Goal: Book appointment/travel/reservation

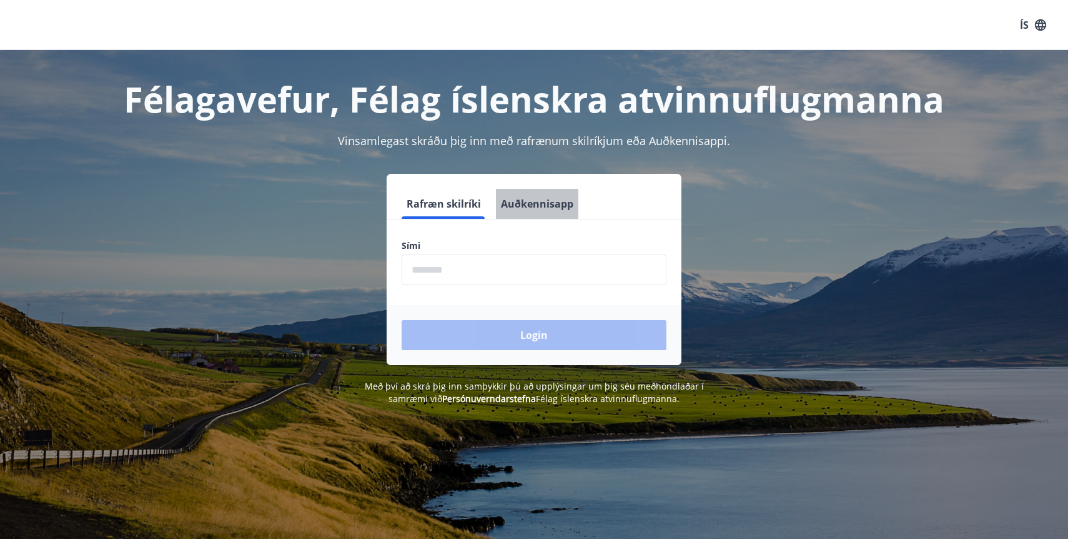
click at [552, 206] on button "Auðkennisapp" at bounding box center [537, 204] width 82 height 30
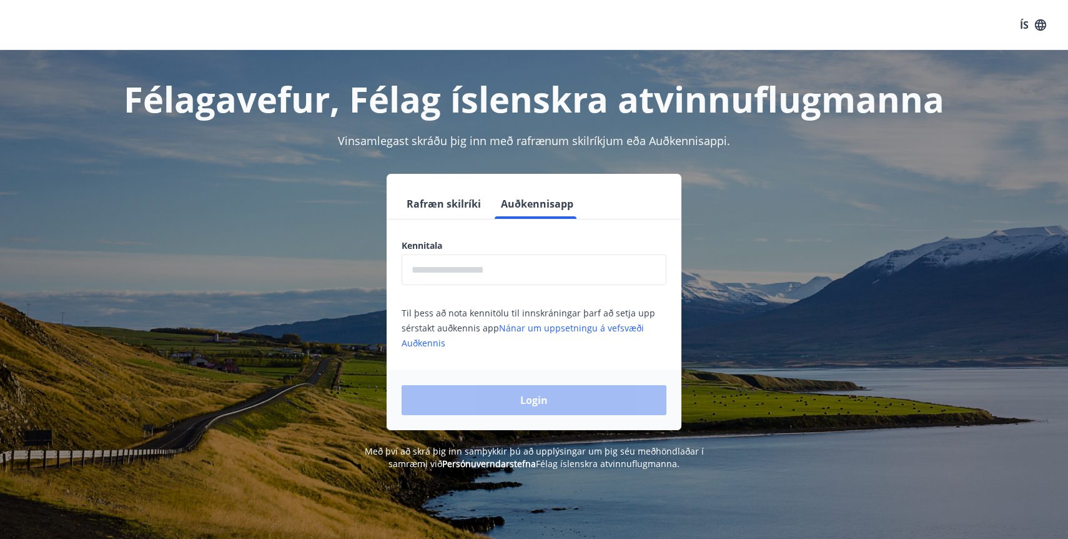
click at [490, 272] on input "text" at bounding box center [534, 269] width 265 height 31
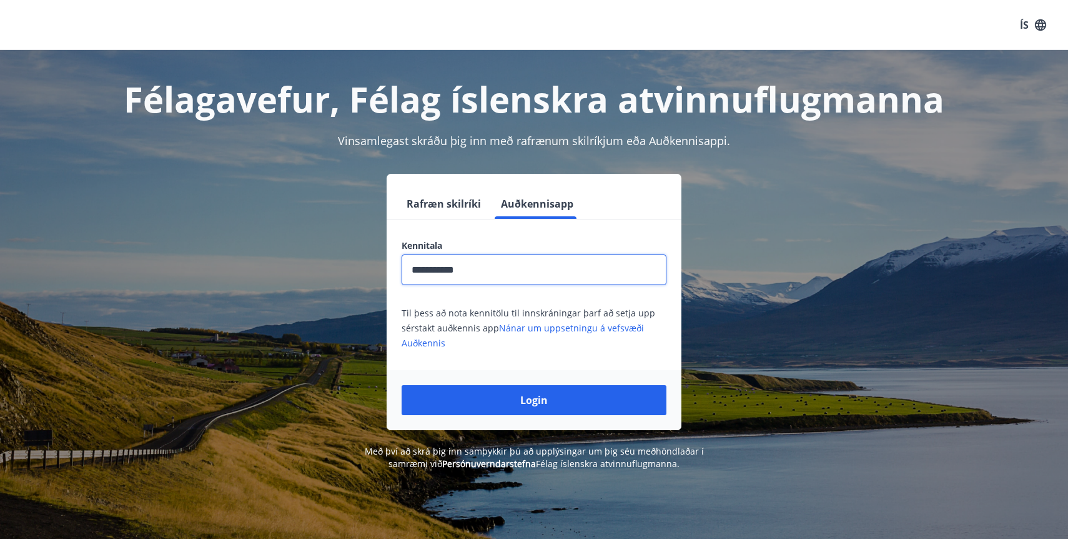
type input "**********"
click at [402, 385] on button "Login" at bounding box center [534, 400] width 265 height 30
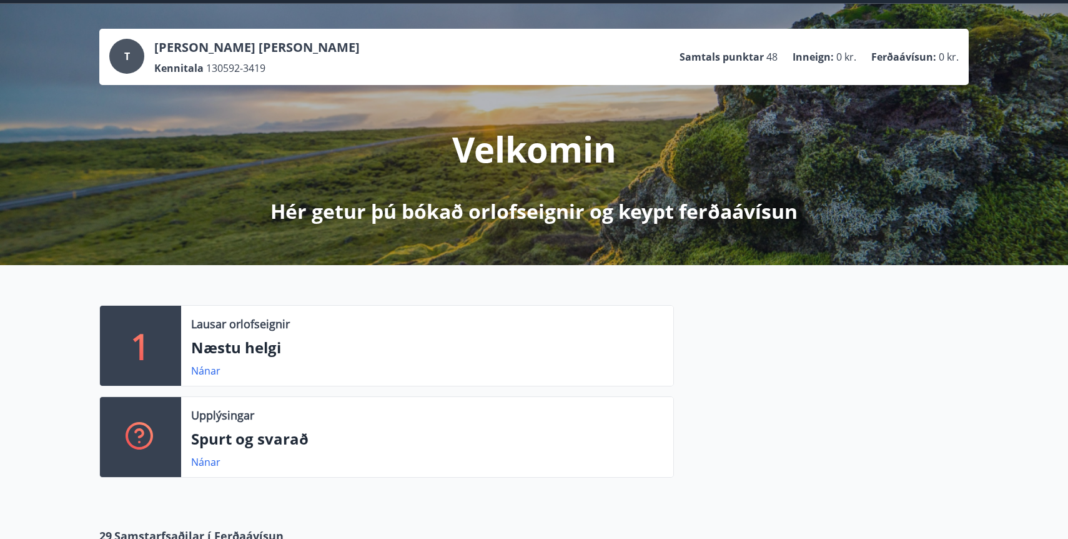
scroll to position [53, 0]
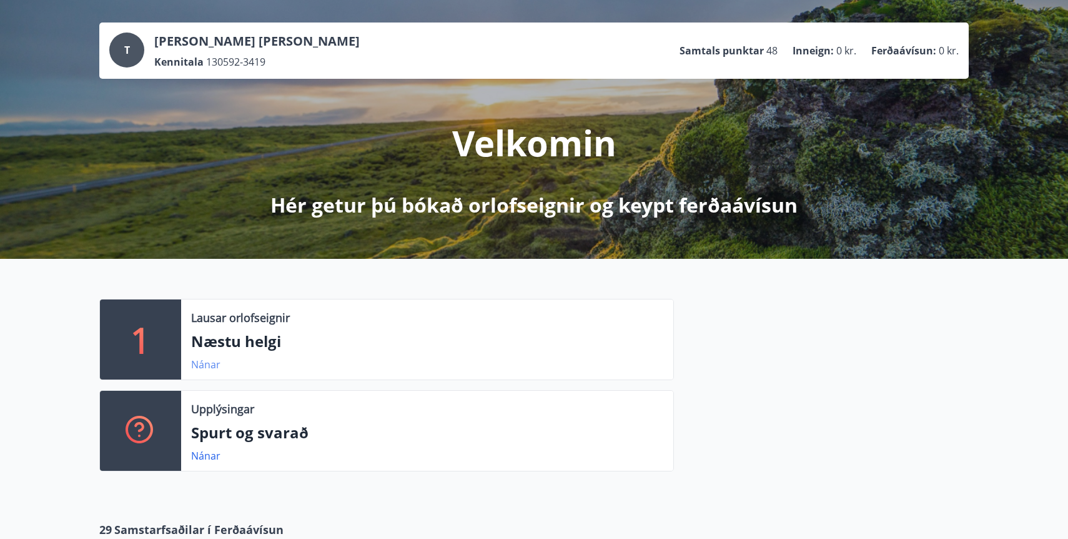
click at [212, 362] on link "Nánar" at bounding box center [205, 364] width 29 height 14
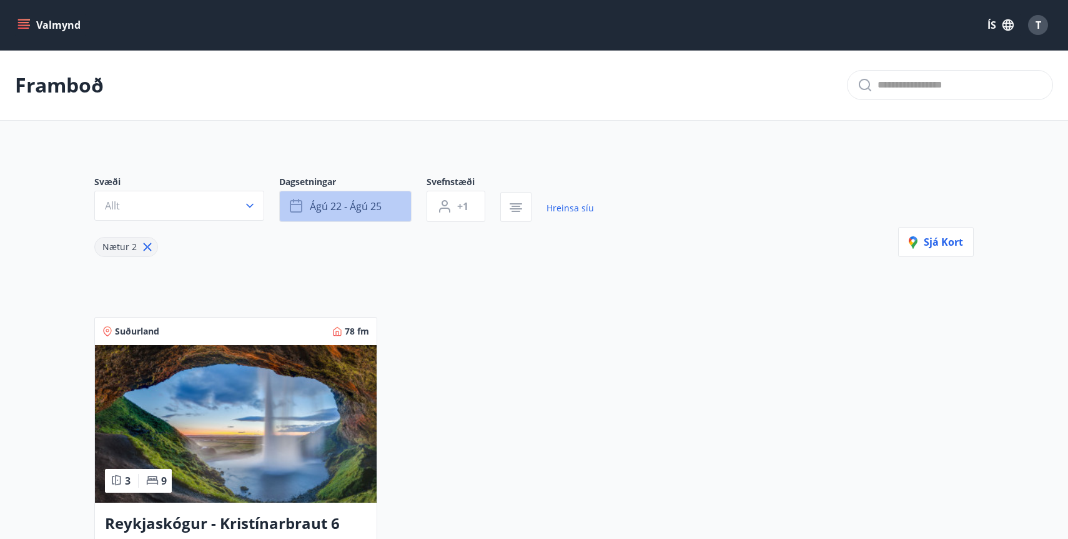
click at [313, 208] on span "ágú 22 - ágú 25" at bounding box center [346, 206] width 72 height 14
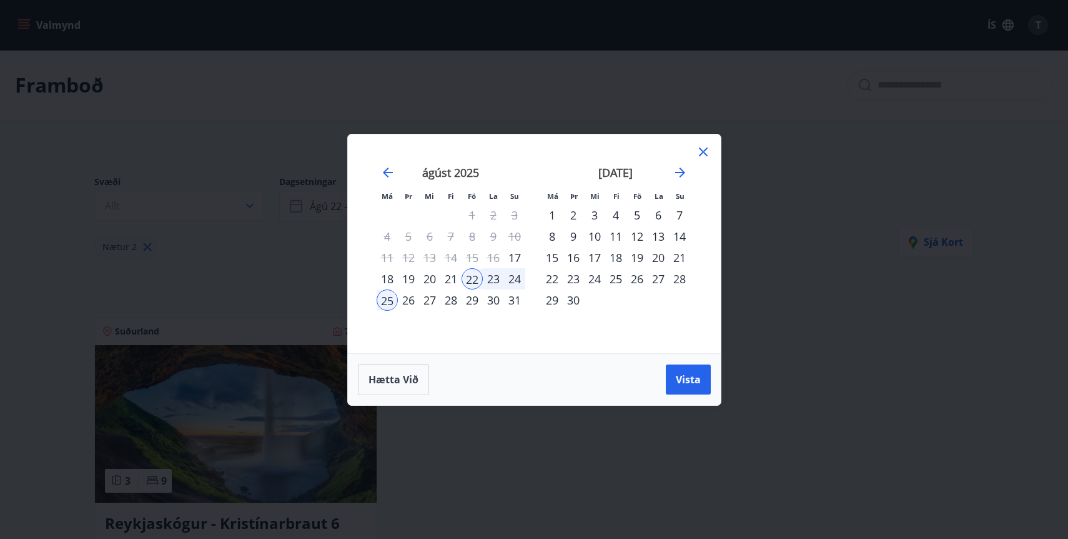
click at [659, 214] on div "6" at bounding box center [658, 214] width 21 height 21
click at [638, 235] on div "12" at bounding box center [637, 236] width 21 height 21
click at [678, 383] on span "Vista" at bounding box center [688, 379] width 25 height 14
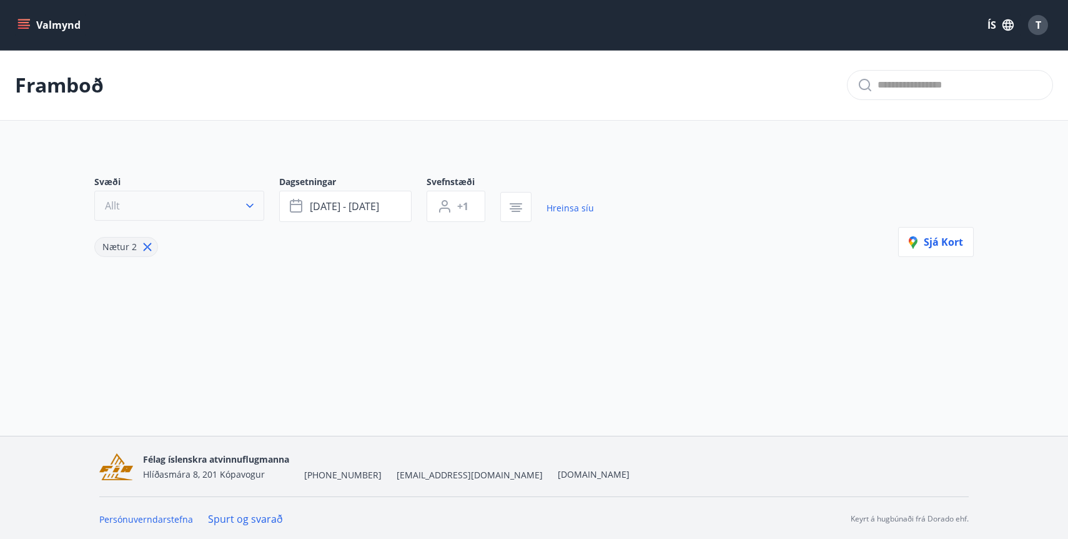
click at [232, 199] on button "Allt" at bounding box center [179, 206] width 170 height 30
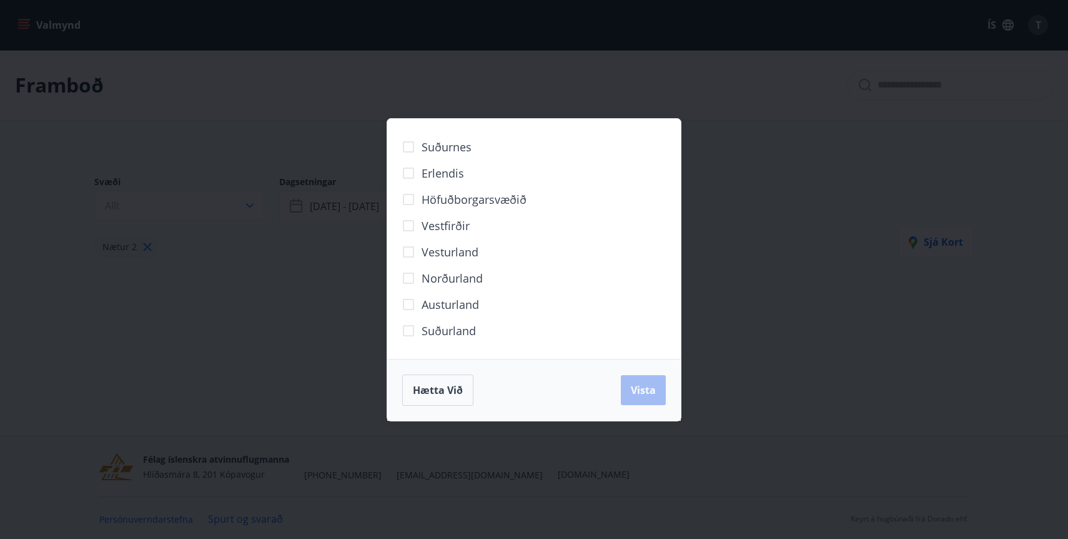
click at [272, 307] on div "Suðurnes Erlendis Höfuðborgarsvæðið [GEOGRAPHIC_DATA] [GEOGRAPHIC_DATA] [GEOGRA…" at bounding box center [534, 269] width 1068 height 539
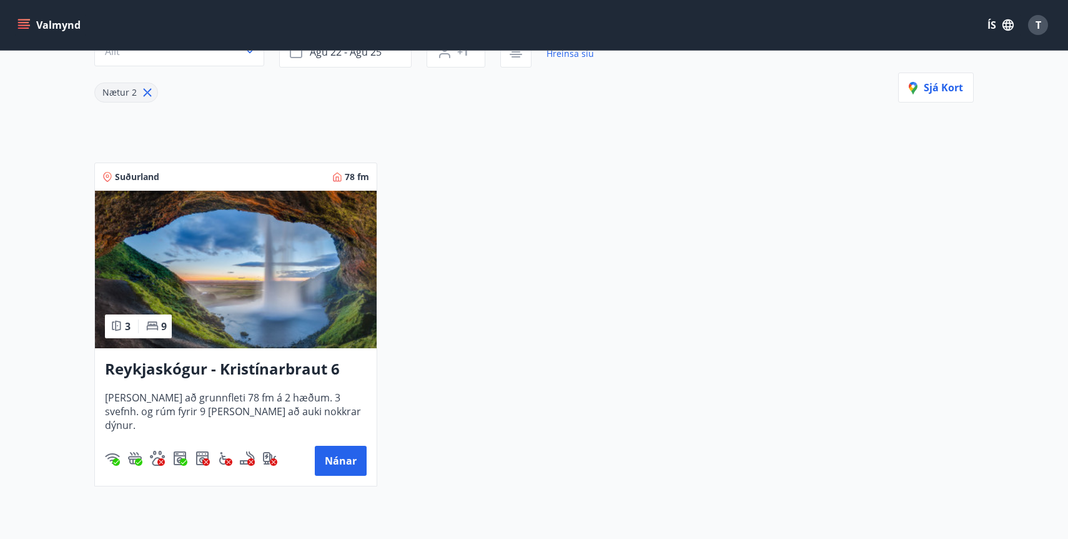
scroll to position [155, 0]
click at [301, 370] on h3 "Reykjaskógur - Kristínarbraut 6" at bounding box center [236, 368] width 262 height 22
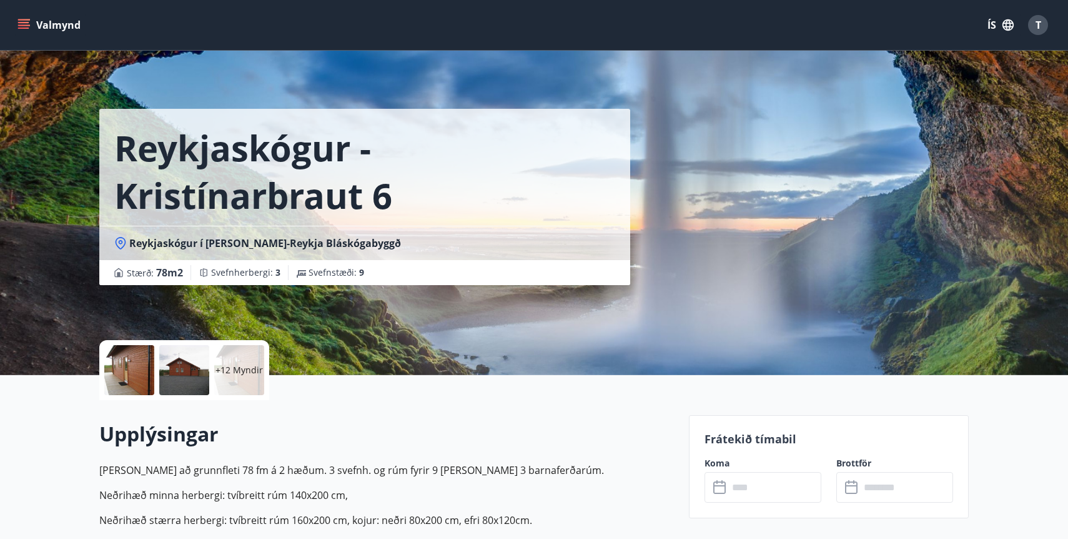
scroll to position [36, 0]
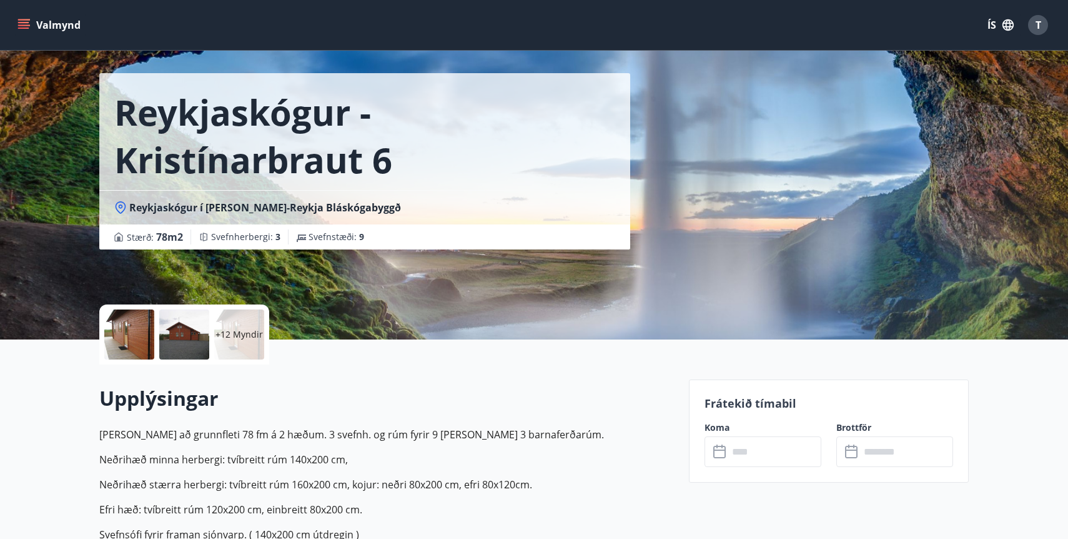
click at [129, 335] on div at bounding box center [129, 334] width 50 height 50
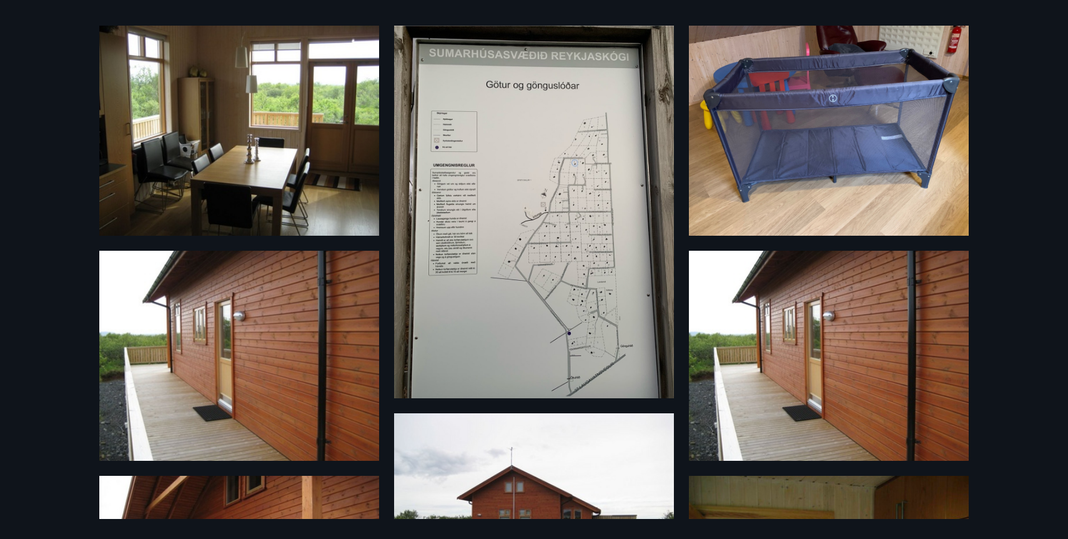
scroll to position [0, 0]
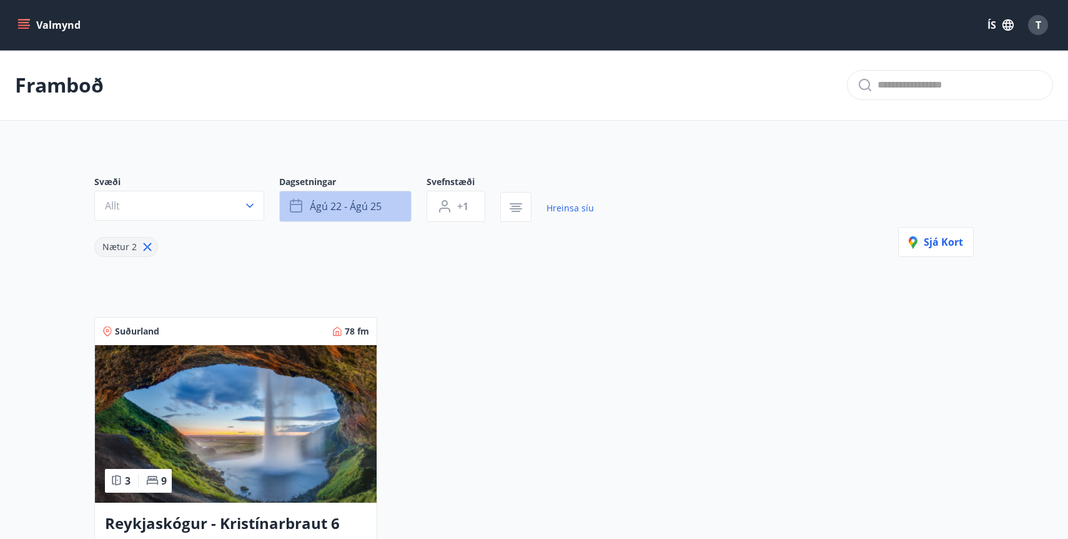
click at [375, 208] on span "ágú 22 - ágú 25" at bounding box center [346, 206] width 72 height 14
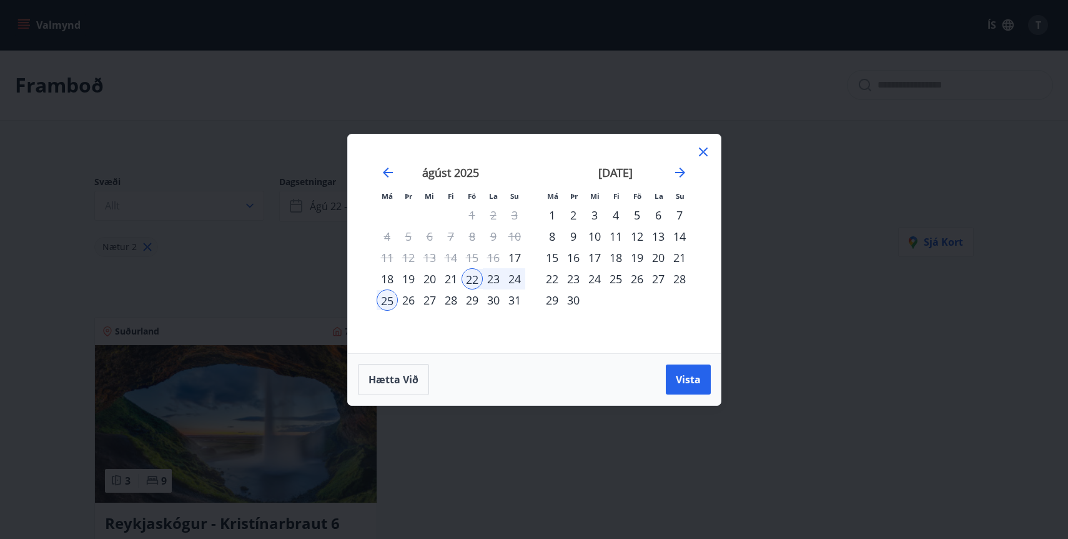
click at [637, 218] on div "5" at bounding box center [637, 214] width 21 height 21
click at [556, 237] on div "8" at bounding box center [552, 236] width 21 height 21
click at [691, 381] on span "Vista" at bounding box center [688, 379] width 25 height 14
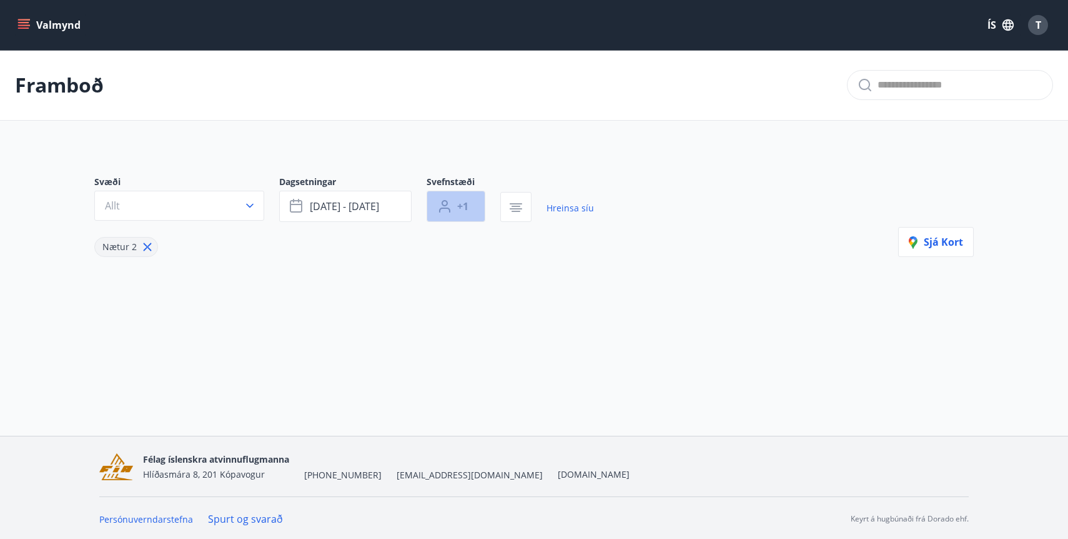
click at [472, 216] on button "+1" at bounding box center [456, 206] width 59 height 31
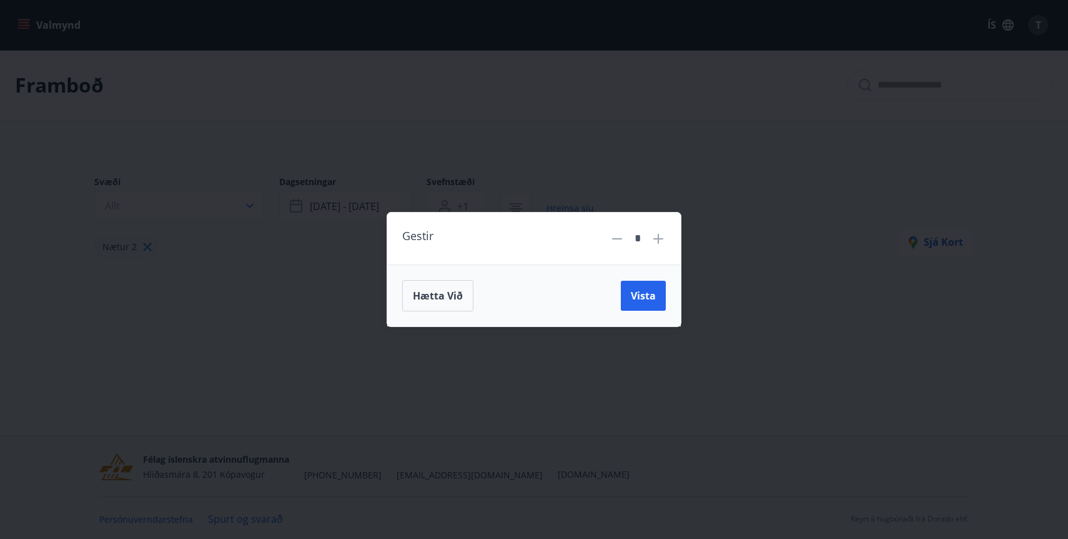
click at [655, 242] on icon at bounding box center [658, 238] width 15 height 15
type input "*"
click at [637, 298] on span "Vista" at bounding box center [643, 296] width 25 height 14
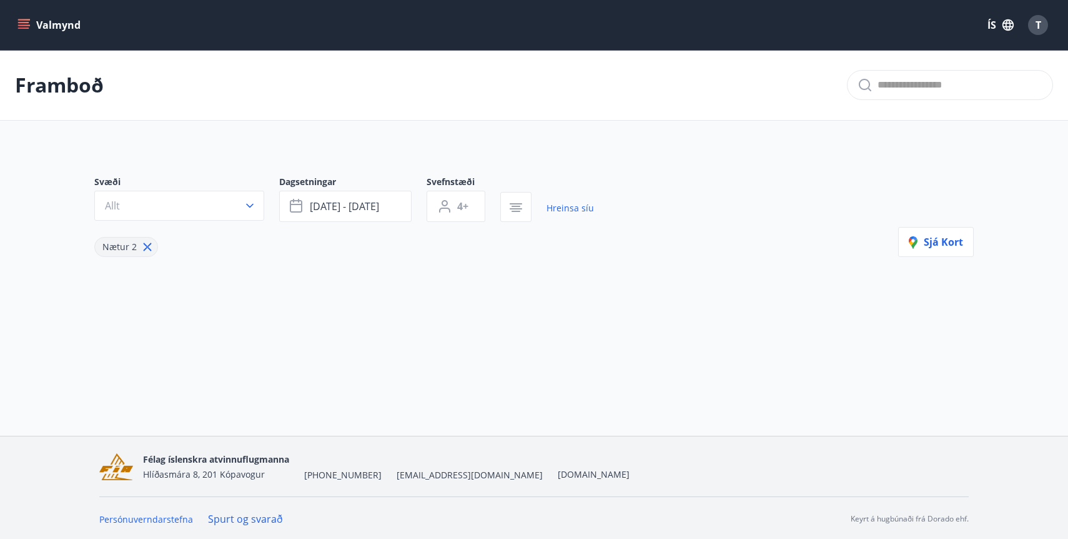
scroll to position [2, 0]
click at [126, 246] on span "Nætur 2" at bounding box center [119, 245] width 34 height 12
click at [145, 246] on icon at bounding box center [148, 245] width 8 height 8
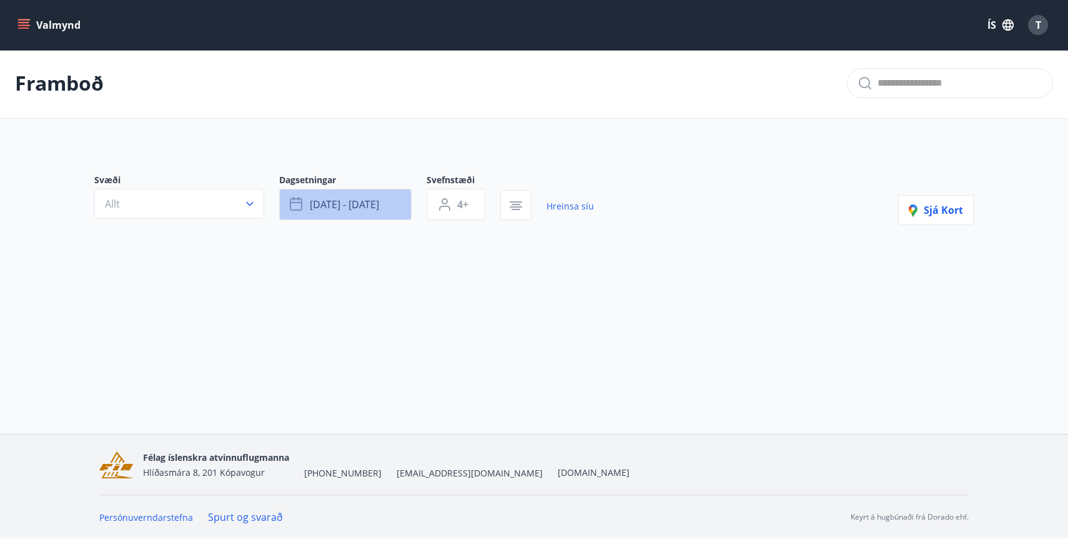
click at [379, 206] on span "[DATE] - [DATE]" at bounding box center [344, 204] width 69 height 14
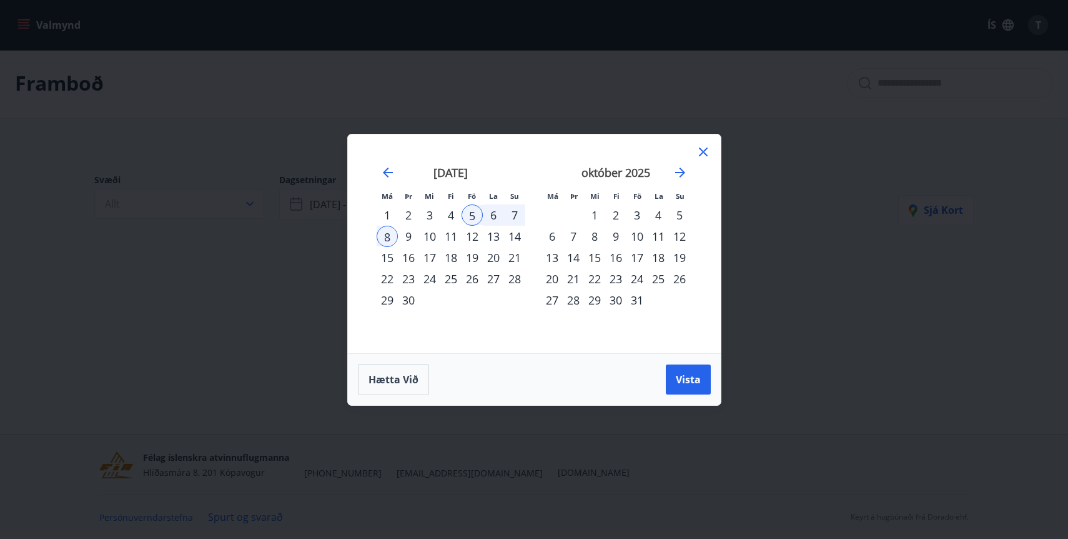
click at [470, 239] on div "12" at bounding box center [472, 236] width 21 height 21
click at [385, 237] on div "8" at bounding box center [387, 236] width 21 height 21
click at [476, 244] on div "12" at bounding box center [472, 236] width 21 height 21
click at [680, 390] on button "Vista" at bounding box center [688, 379] width 45 height 30
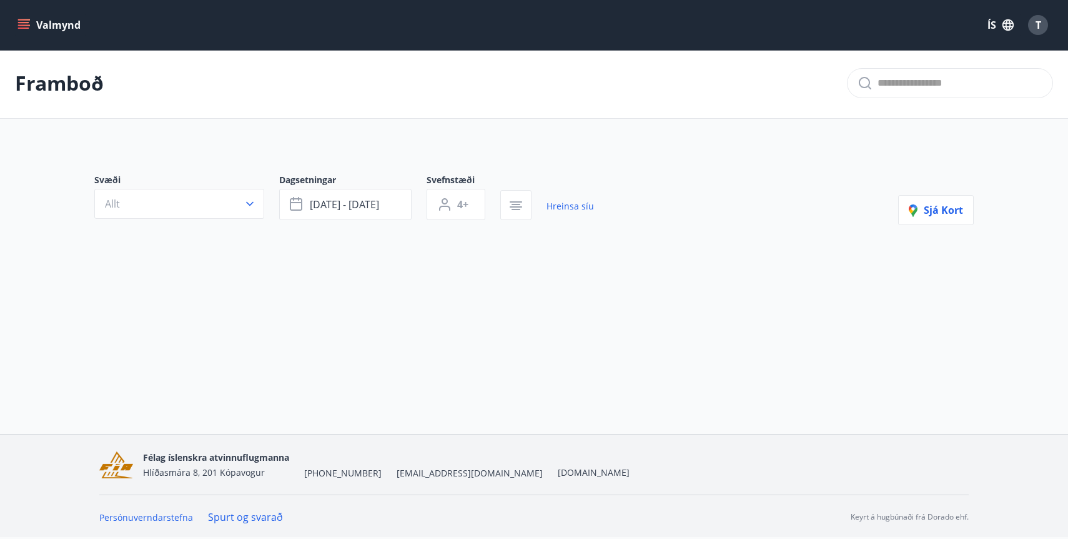
click at [48, 30] on button "Valmynd" at bounding box center [50, 25] width 71 height 22
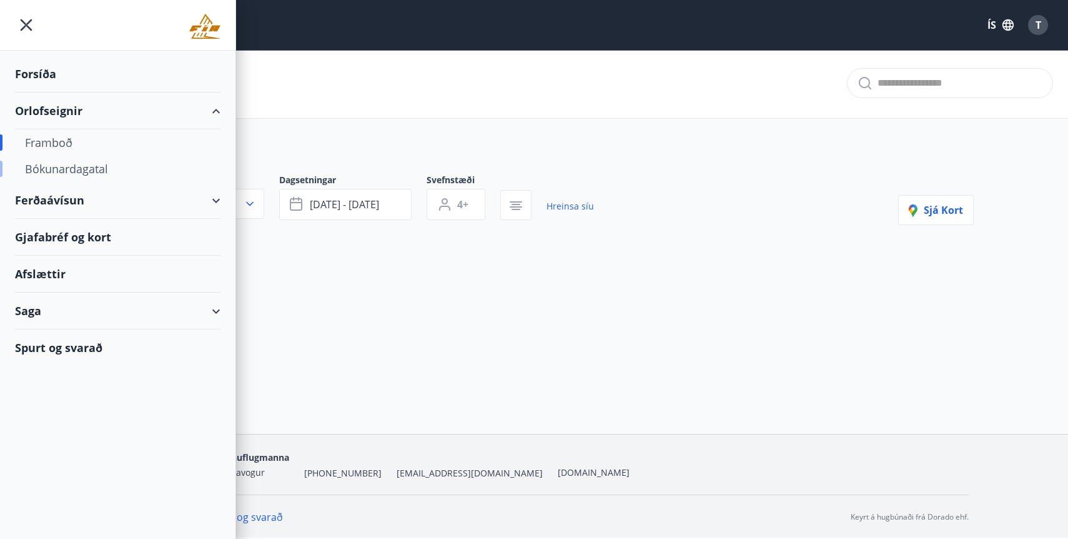
click at [91, 176] on div "Bókunardagatal" at bounding box center [118, 169] width 186 height 26
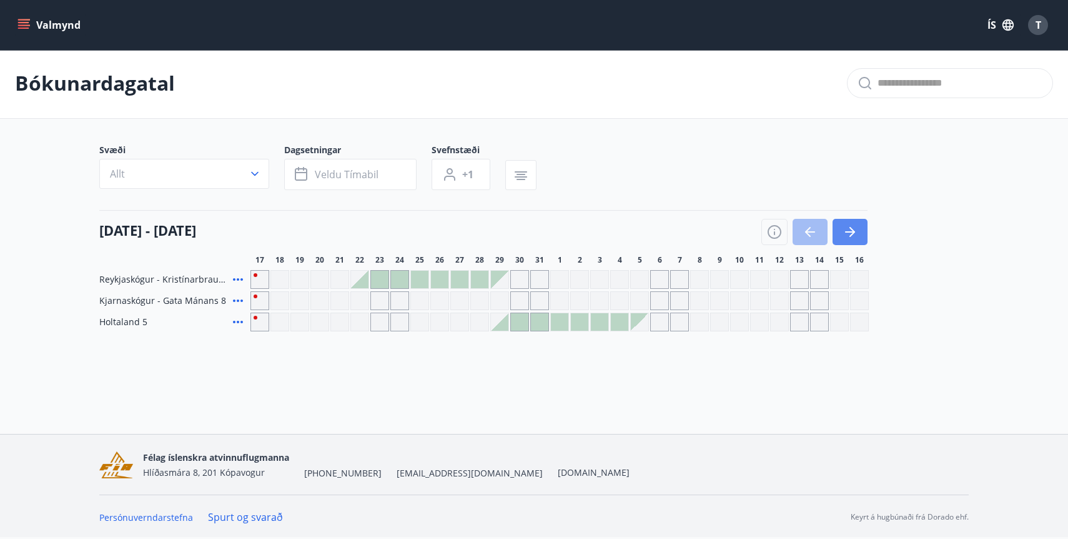
click at [857, 237] on icon "button" at bounding box center [850, 231] width 15 height 15
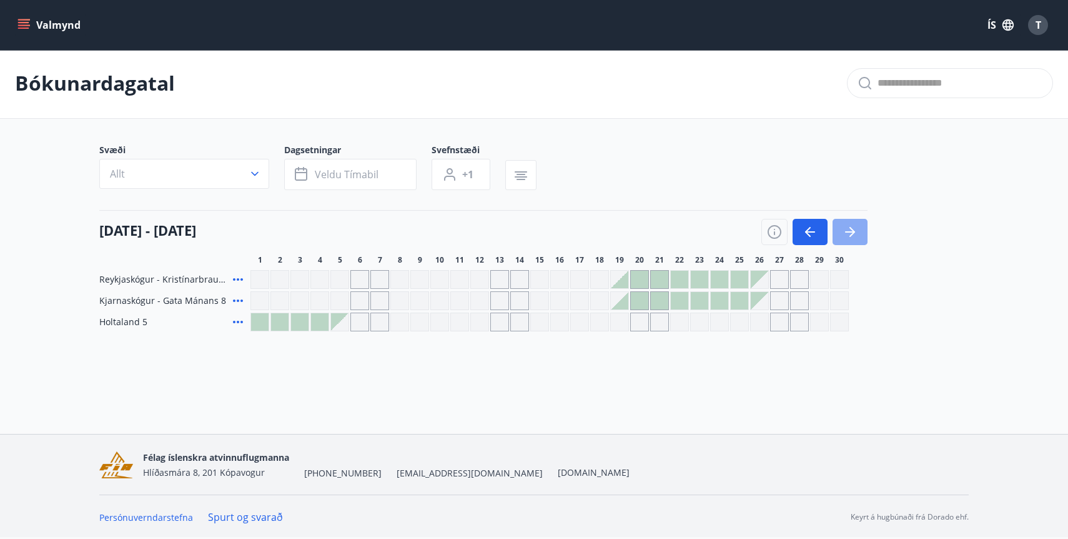
click at [857, 237] on icon "button" at bounding box center [850, 231] width 15 height 15
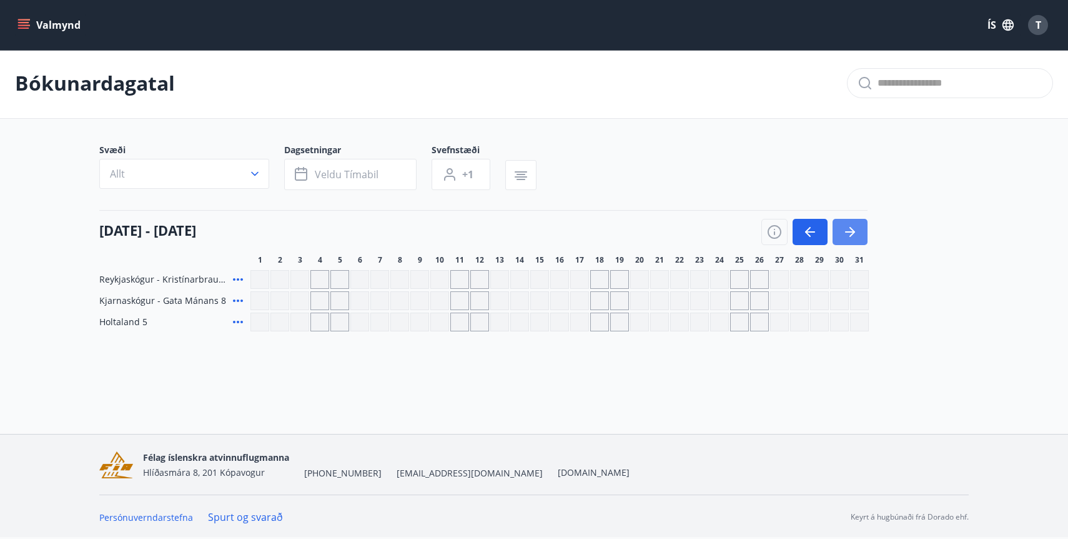
click at [857, 237] on icon "button" at bounding box center [850, 231] width 15 height 15
click at [812, 232] on icon "button" at bounding box center [810, 231] width 10 height 1
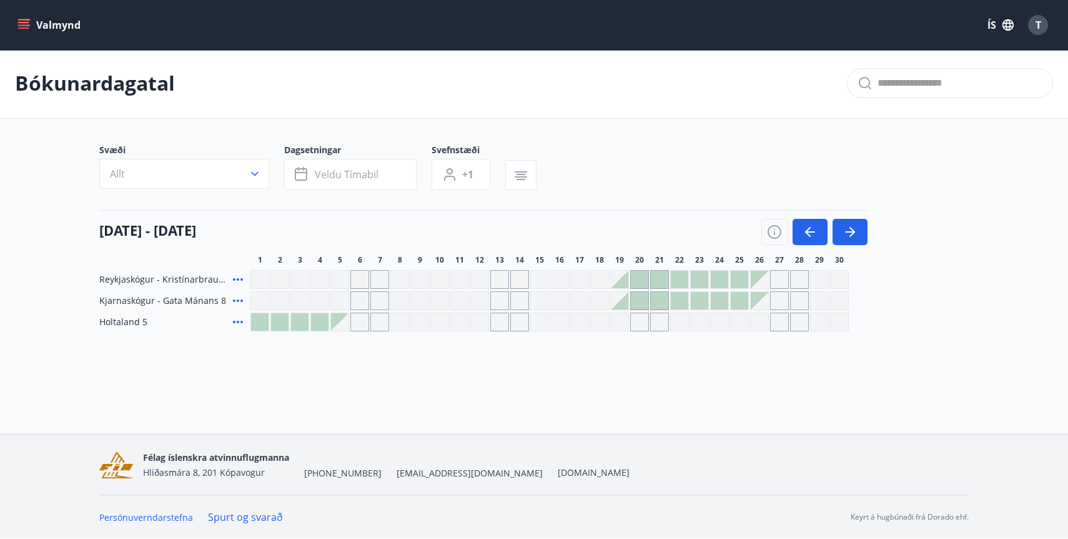
click at [396, 279] on div "Gráir dagar eru ekki bókanlegir" at bounding box center [399, 279] width 19 height 19
click at [412, 281] on div "Gráir dagar eru ekki bókanlegir" at bounding box center [419, 279] width 19 height 19
click at [638, 278] on div at bounding box center [639, 279] width 17 height 17
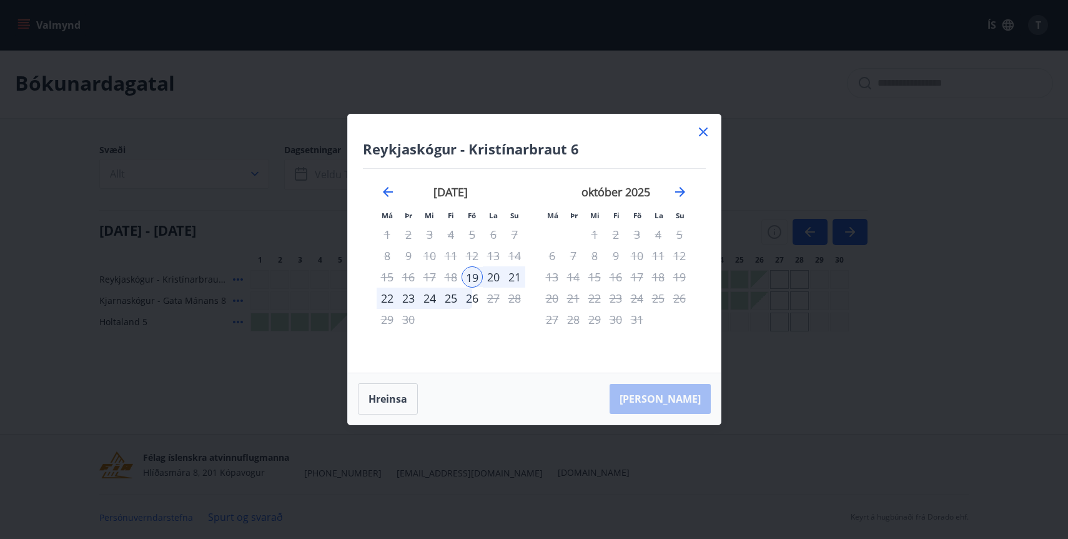
click at [702, 133] on icon at bounding box center [703, 131] width 9 height 9
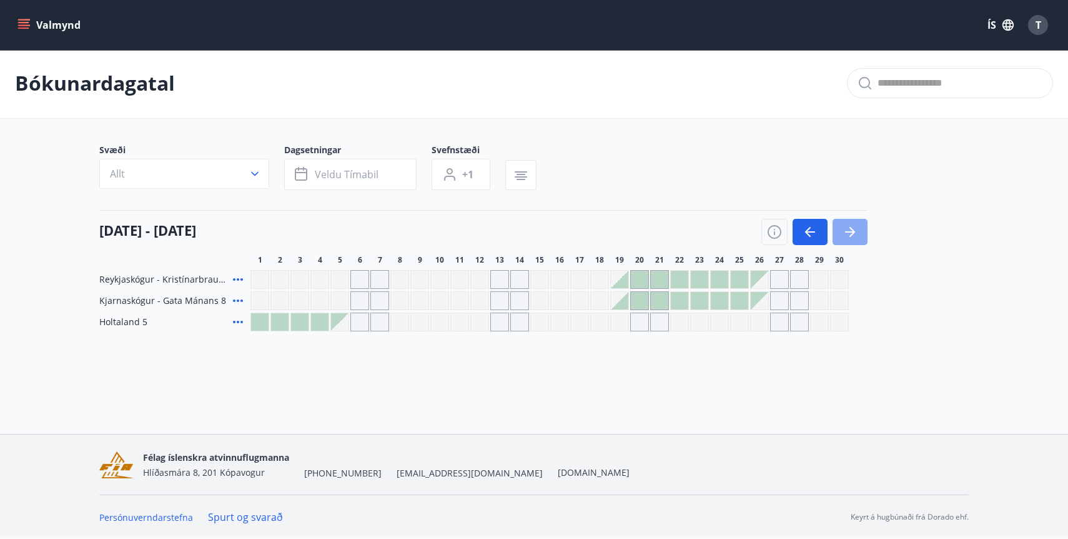
click at [858, 229] on button "button" at bounding box center [850, 232] width 35 height 26
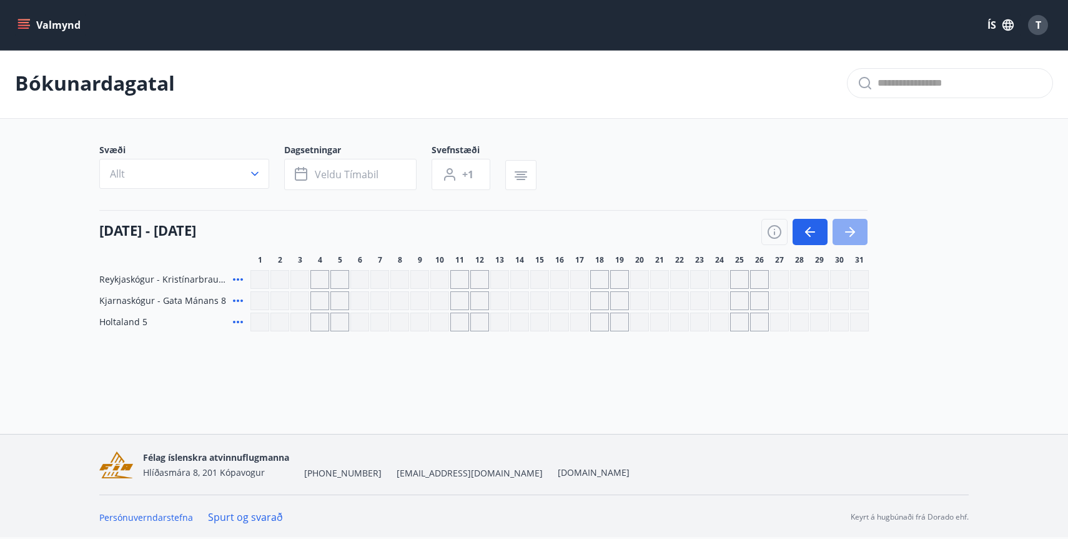
click at [858, 229] on button "button" at bounding box center [850, 232] width 35 height 26
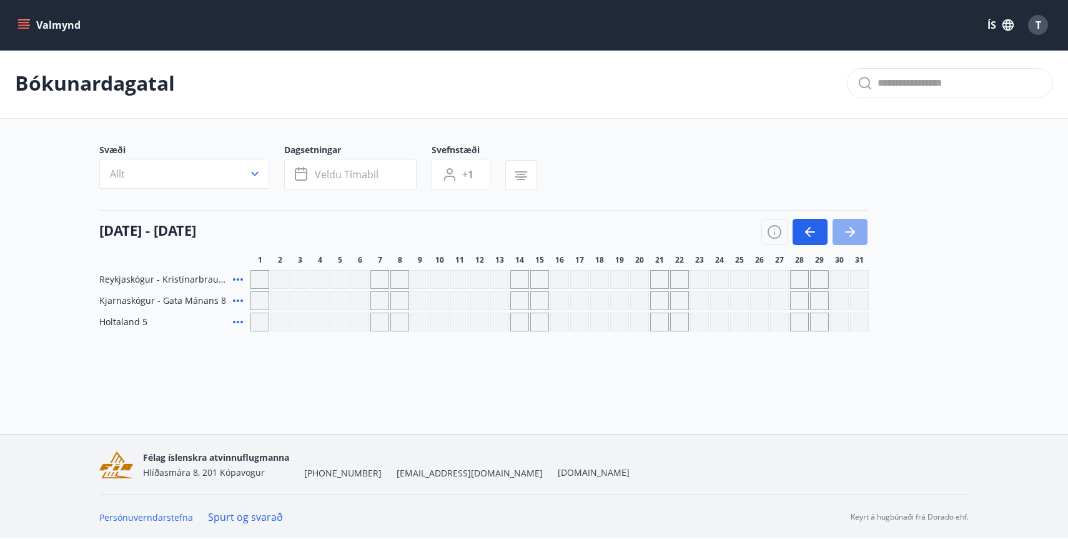
click at [858, 229] on button "button" at bounding box center [850, 232] width 35 height 26
click at [811, 234] on icon "button" at bounding box center [810, 231] width 15 height 15
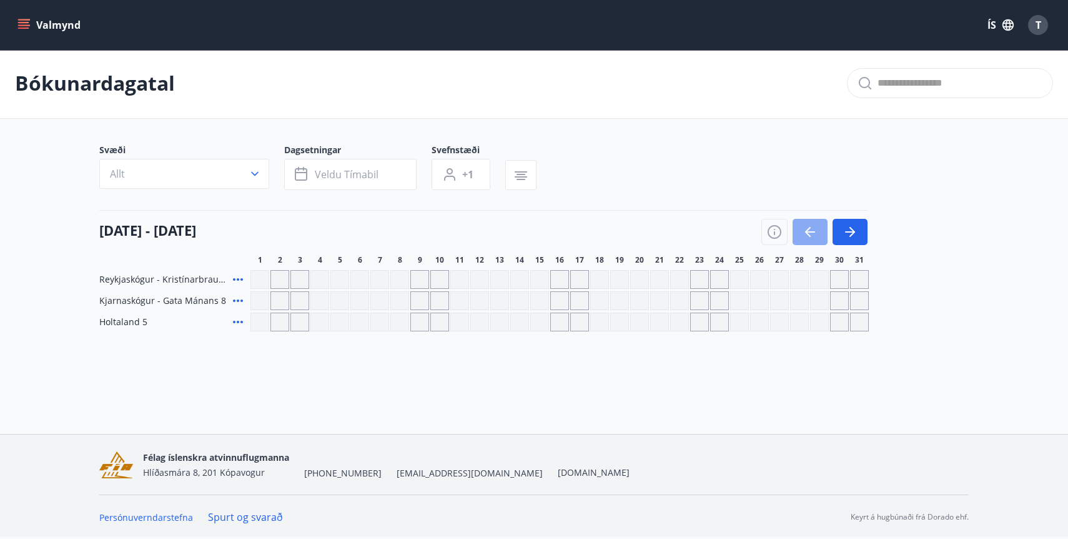
click at [811, 234] on icon "button" at bounding box center [810, 231] width 15 height 15
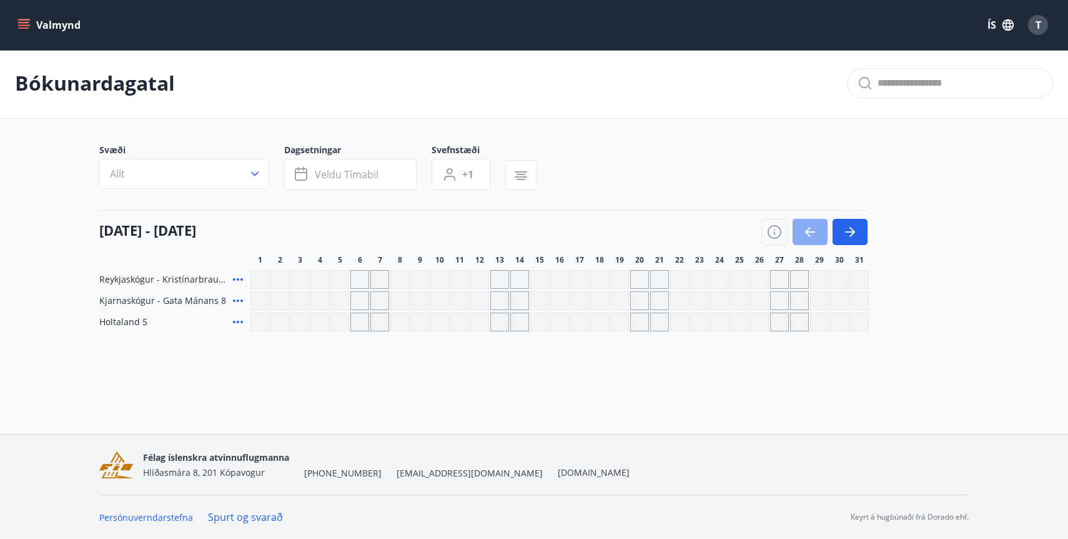
click at [811, 234] on icon "button" at bounding box center [810, 231] width 15 height 15
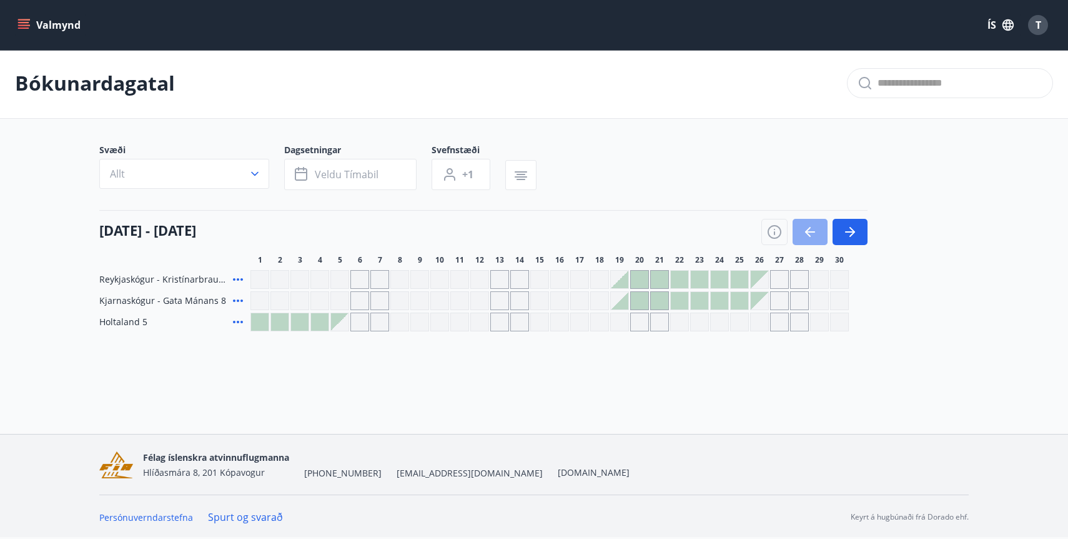
click at [811, 234] on icon "button" at bounding box center [810, 231] width 15 height 15
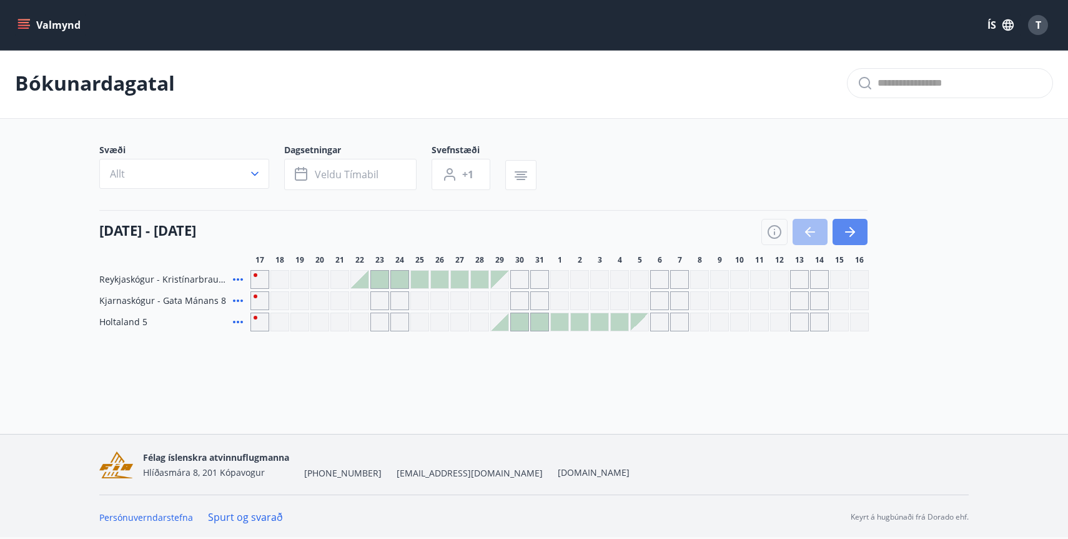
click at [849, 229] on icon "button" at bounding box center [850, 231] width 15 height 15
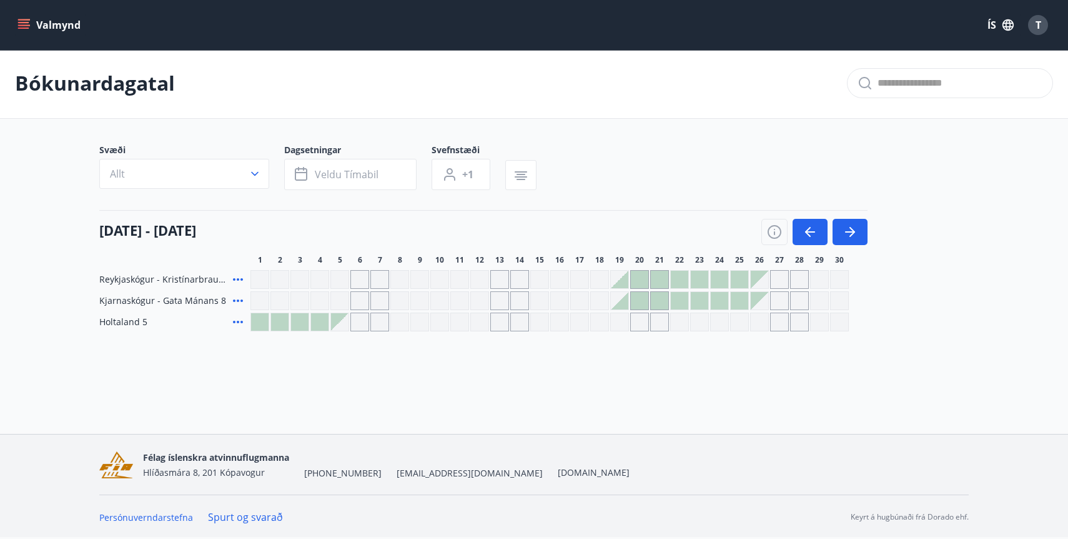
click at [37, 21] on button "Valmynd" at bounding box center [50, 25] width 71 height 22
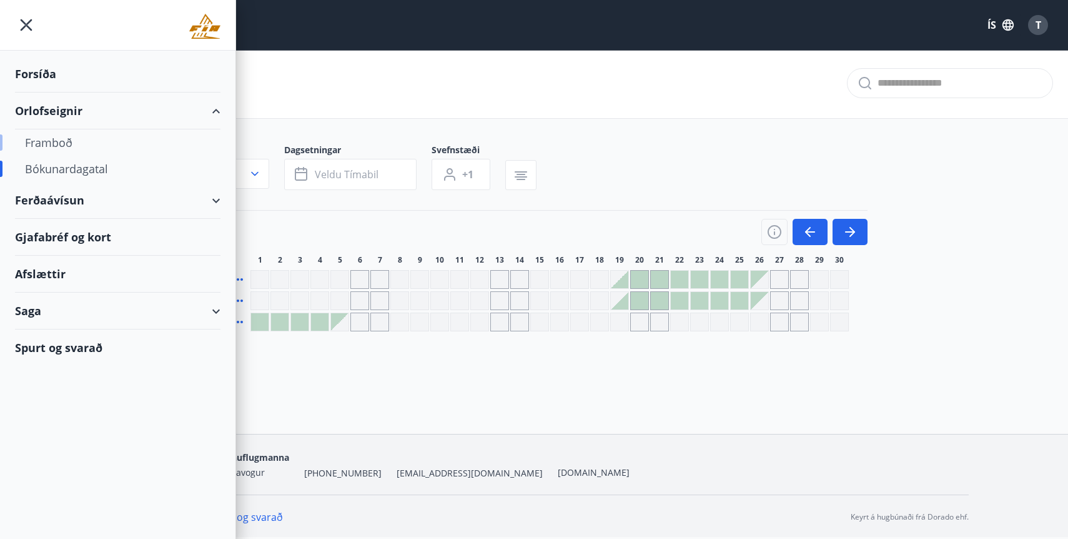
click at [66, 139] on div "Framboð" at bounding box center [118, 142] width 186 height 26
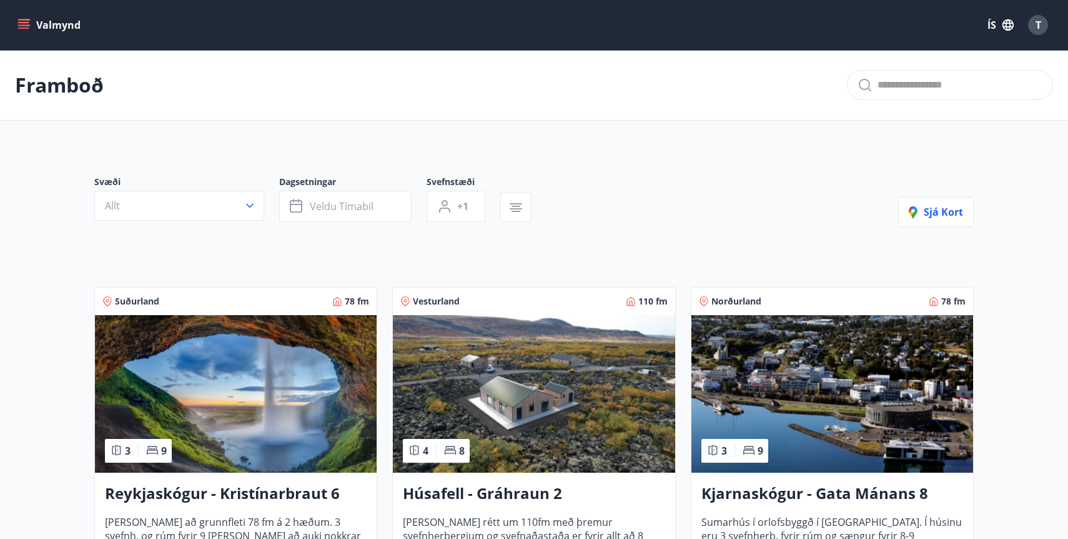
click at [31, 32] on button "Valmynd" at bounding box center [50, 25] width 71 height 22
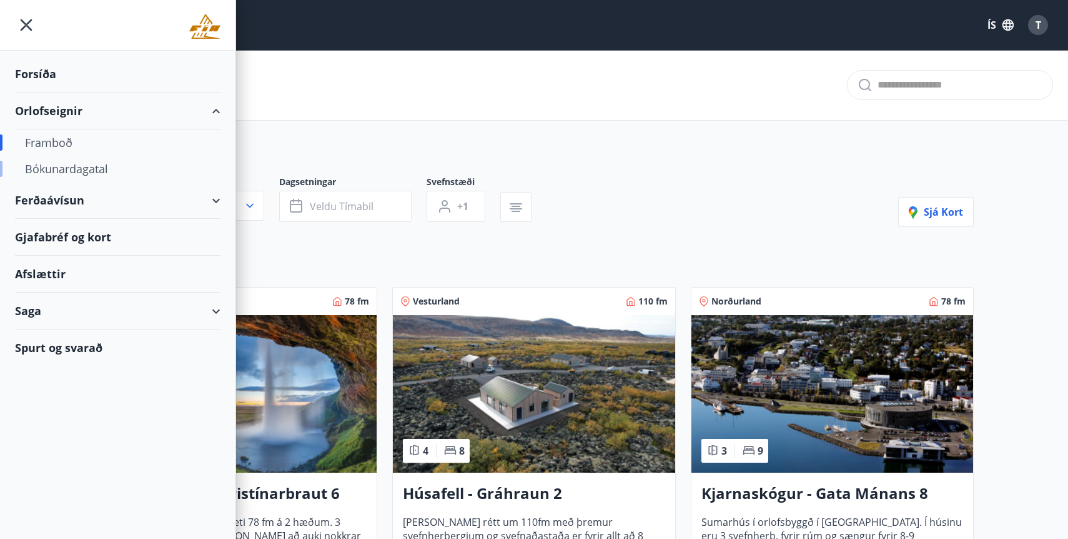
click at [62, 172] on div "Bókunardagatal" at bounding box center [118, 169] width 186 height 26
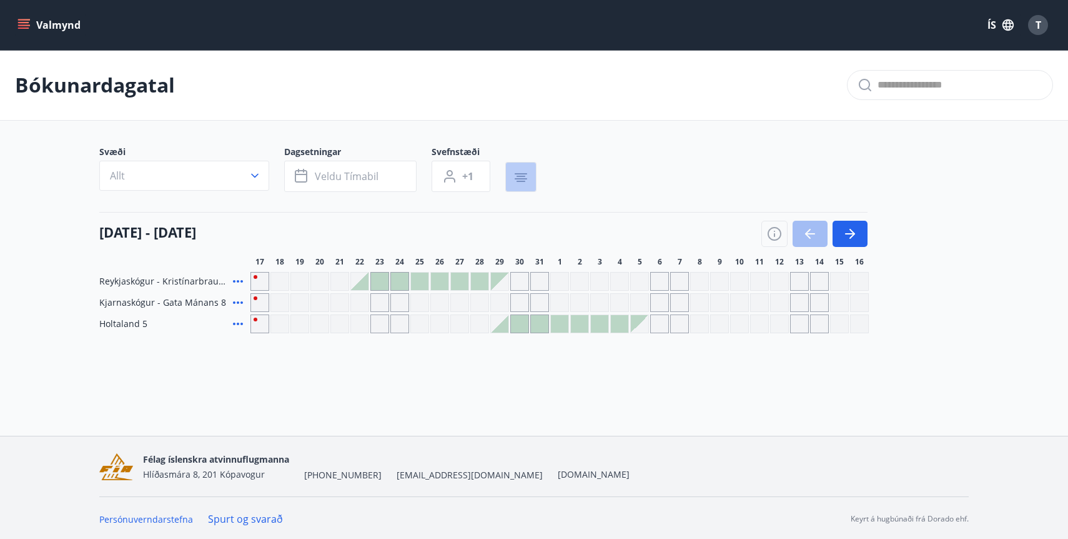
click at [520, 176] on icon "button" at bounding box center [521, 176] width 9 height 1
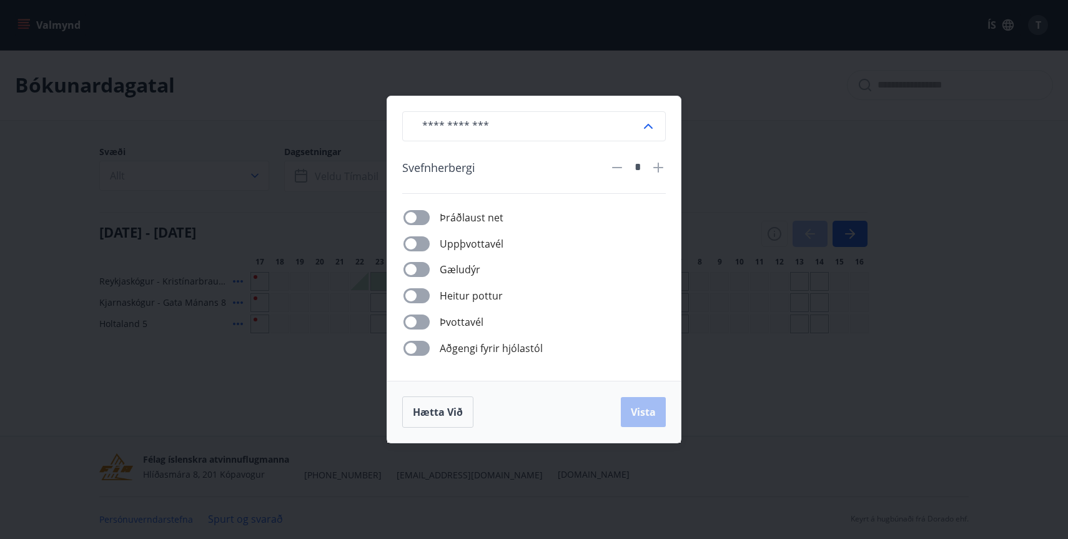
click at [698, 122] on div "​ [PERSON_NAME] * Þráðlaust net Uppþvottavél Gæludýr [PERSON_NAME] pottur Þvott…" at bounding box center [534, 269] width 1068 height 539
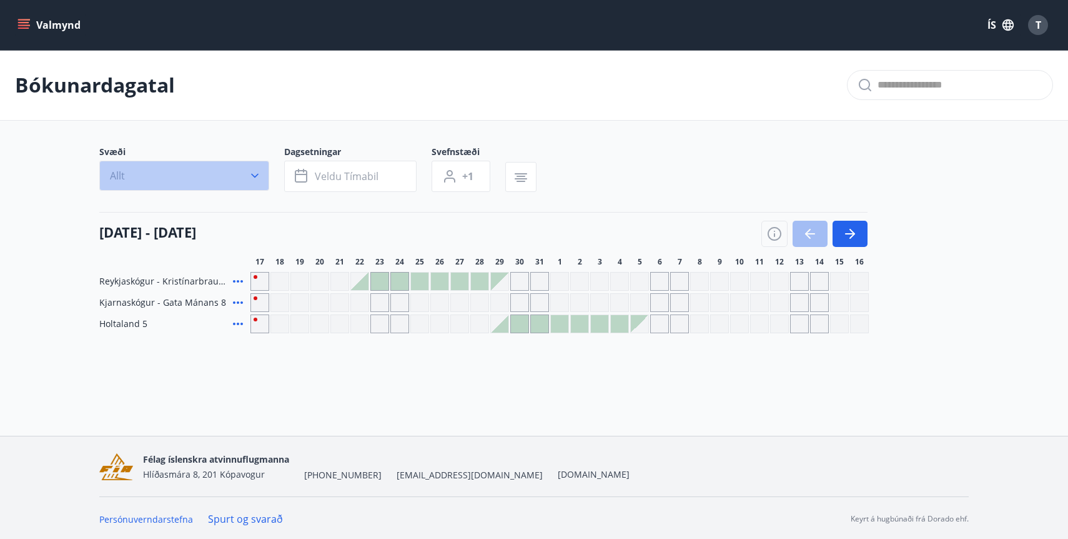
click at [259, 176] on icon "button" at bounding box center [255, 175] width 12 height 12
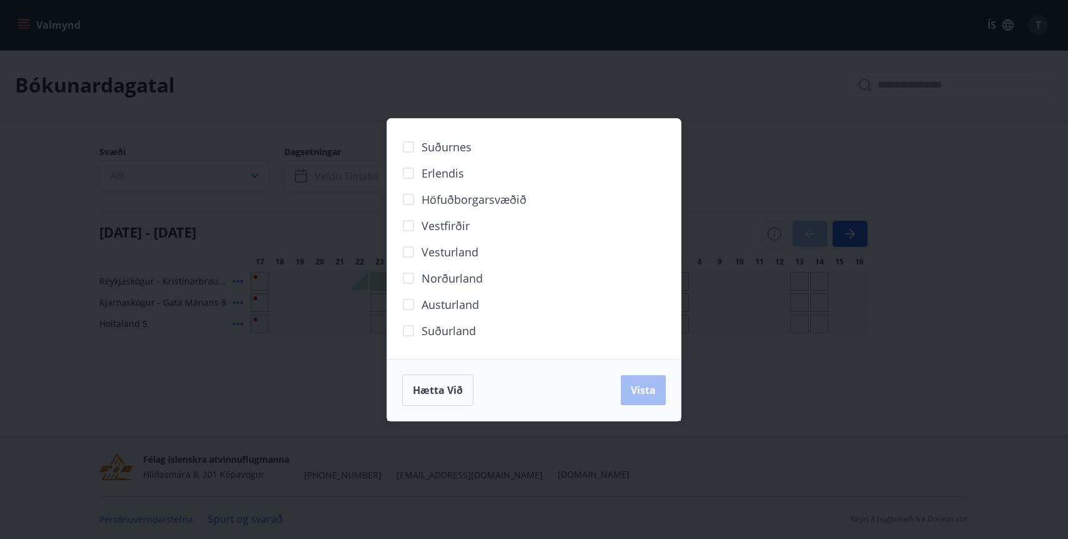
click at [81, 313] on div "Suðurnes Erlendis Höfuðborgarsvæðið [GEOGRAPHIC_DATA] [GEOGRAPHIC_DATA] [GEOGRA…" at bounding box center [534, 269] width 1068 height 539
